Goal: Entertainment & Leisure: Consume media (video, audio)

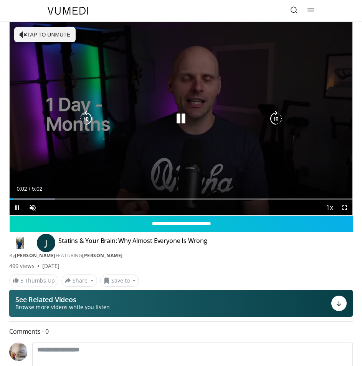
click at [57, 35] on button "Tap to unmute" at bounding box center [45, 34] width 62 height 15
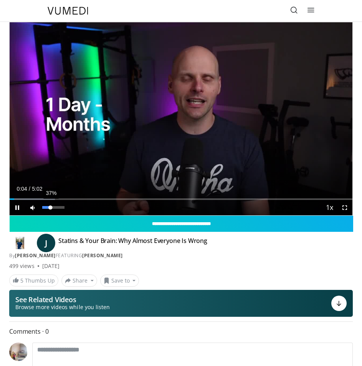
click at [50, 208] on div "37%" at bounding box center [53, 207] width 22 height 3
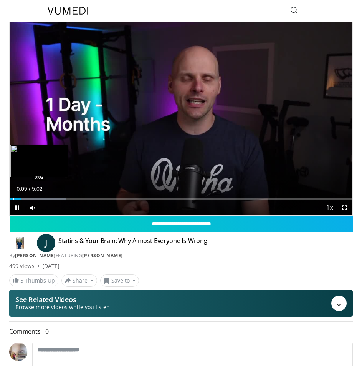
click at [13, 199] on div "Progress Bar" at bounding box center [13, 199] width 1 height 2
drag, startPoint x: 13, startPoint y: 199, endPoint x: 0, endPoint y: 201, distance: 12.4
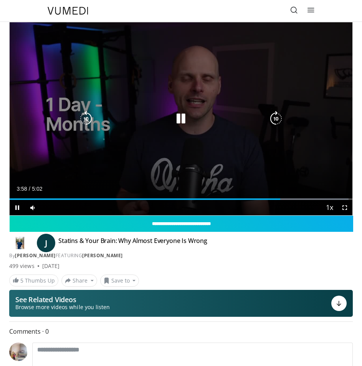
click at [182, 120] on icon "Video Player" at bounding box center [180, 118] width 15 height 15
